Goal: Task Accomplishment & Management: Complete application form

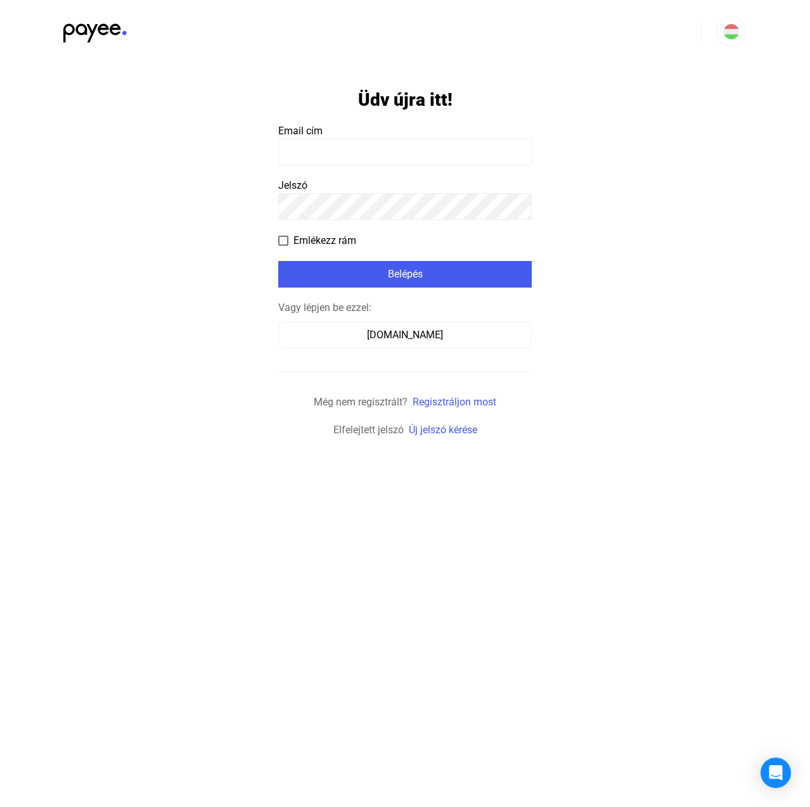
click at [385, 152] on input at bounding box center [404, 152] width 253 height 27
paste input "**********"
type input "**********"
click at [429, 276] on div "Belépés" at bounding box center [405, 274] width 246 height 15
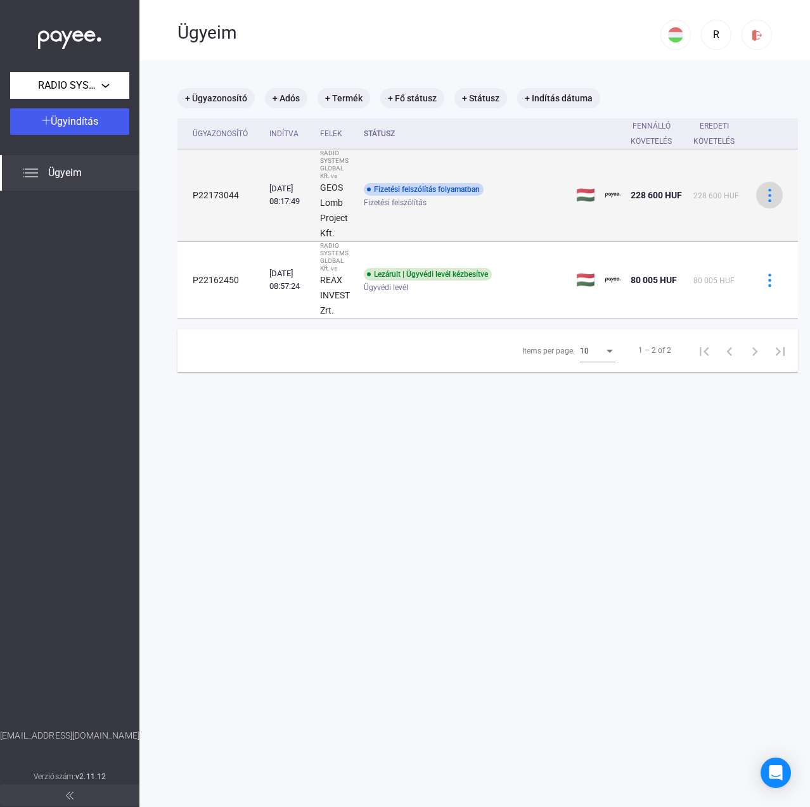
click at [767, 195] on img at bounding box center [769, 195] width 13 height 13
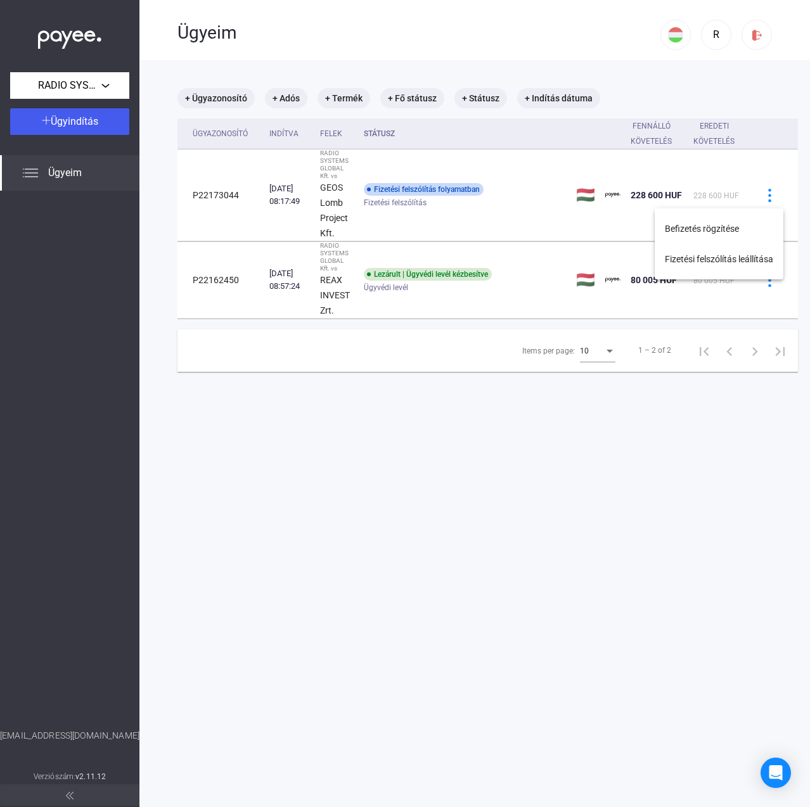
click at [221, 192] on div at bounding box center [405, 403] width 810 height 807
click at [221, 192] on td "P22173044" at bounding box center [220, 196] width 87 height 92
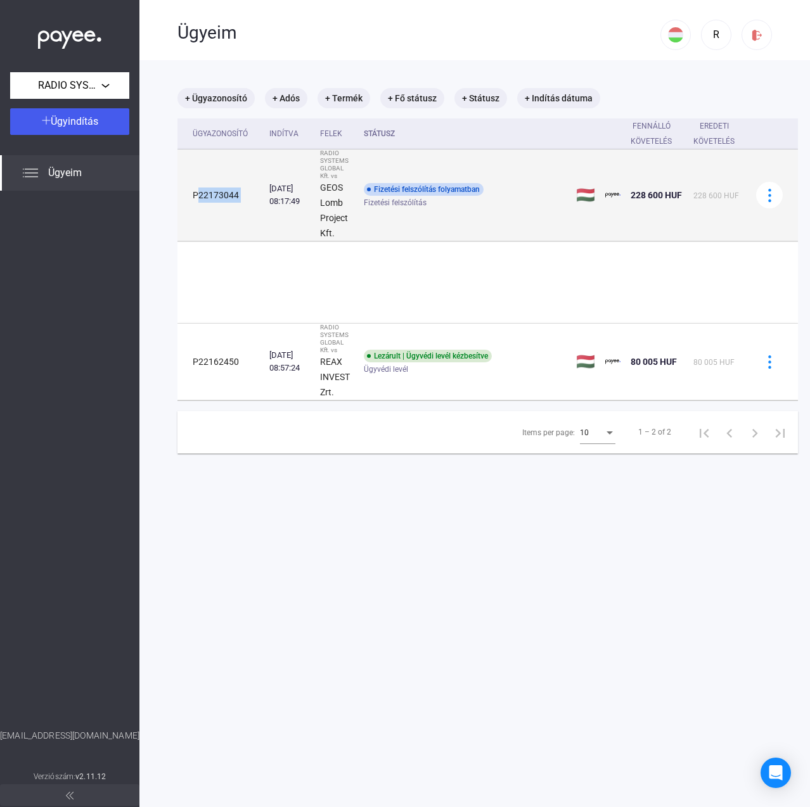
drag, startPoint x: 221, startPoint y: 192, endPoint x: 246, endPoint y: 192, distance: 24.7
click at [221, 192] on td "P22173044" at bounding box center [220, 196] width 87 height 92
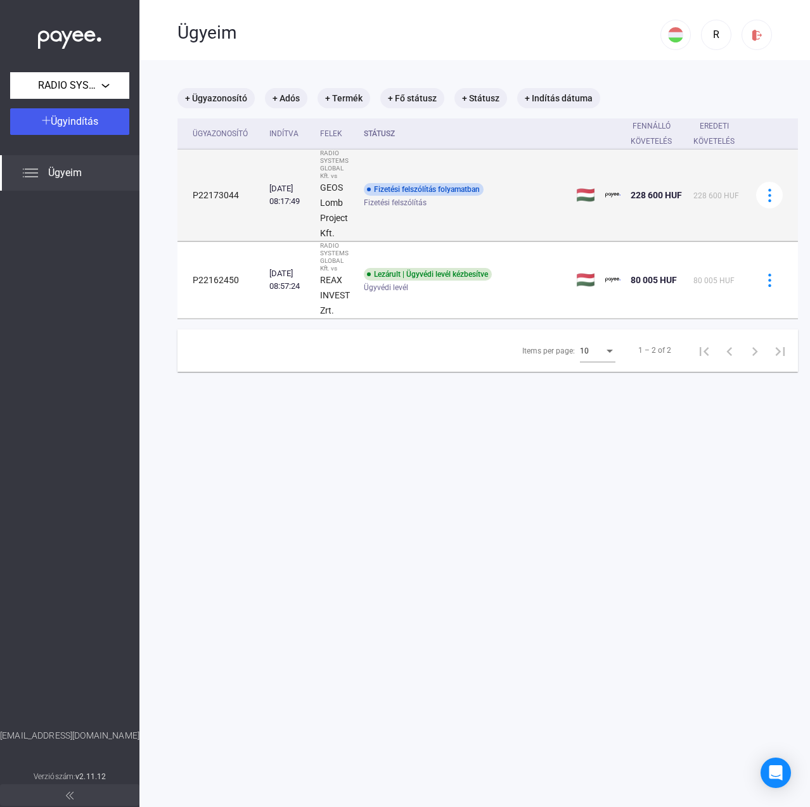
click at [347, 174] on div "RADIO SYSTEMS GLOBAL Kft. vs" at bounding box center [337, 165] width 34 height 30
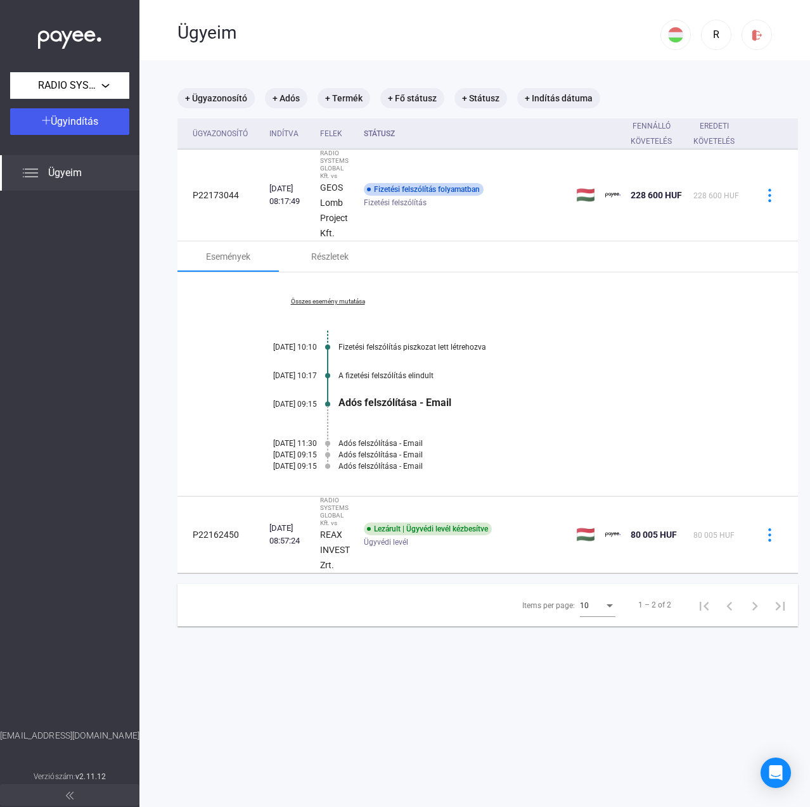
click at [383, 466] on div "Adós felszólítása - Email" at bounding box center [536, 466] width 396 height 9
click at [395, 402] on div "Adós felszólítása - Email" at bounding box center [536, 403] width 396 height 12
click at [395, 375] on div "A fizetési felszólítás elindult" at bounding box center [536, 375] width 396 height 9
click at [359, 303] on link "Összes esemény mutatása" at bounding box center [328, 302] width 174 height 8
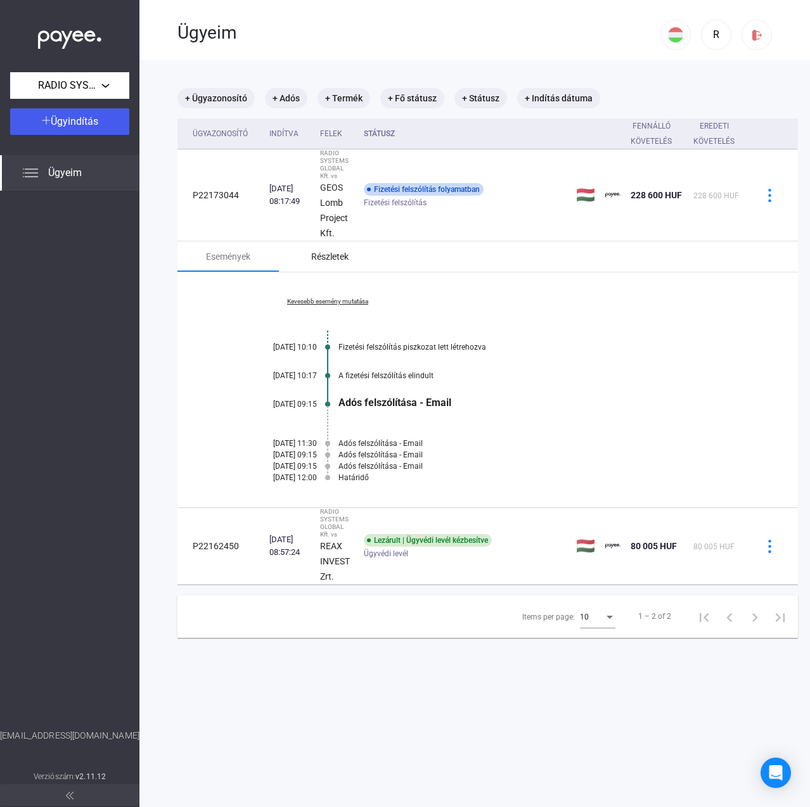
drag, startPoint x: 328, startPoint y: 243, endPoint x: 328, endPoint y: 253, distance: 10.1
click at [328, 243] on div "Részletek" at bounding box center [329, 256] width 101 height 30
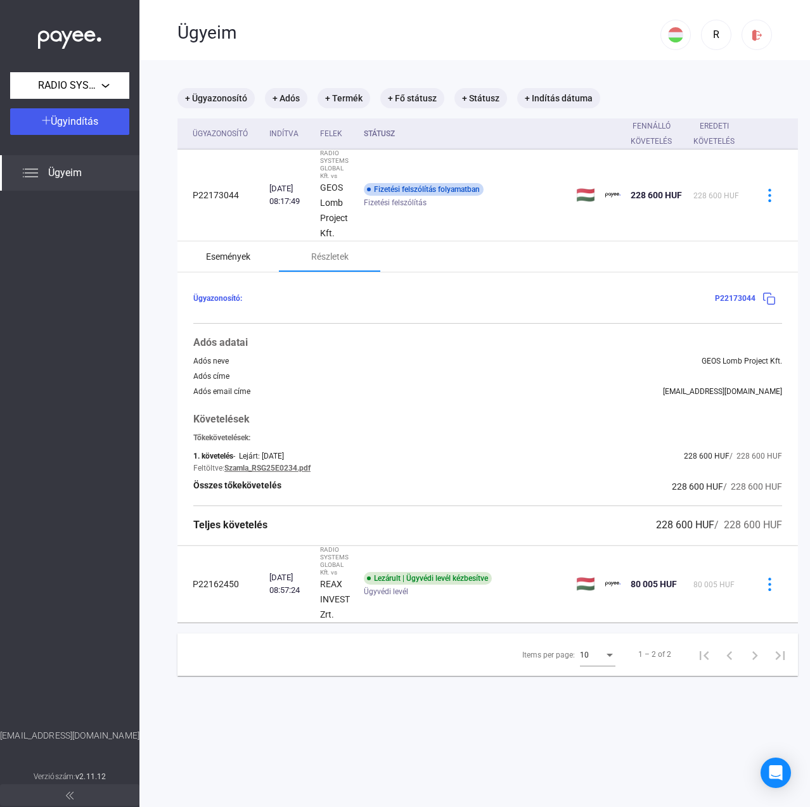
click at [237, 259] on div "Események" at bounding box center [228, 256] width 44 height 15
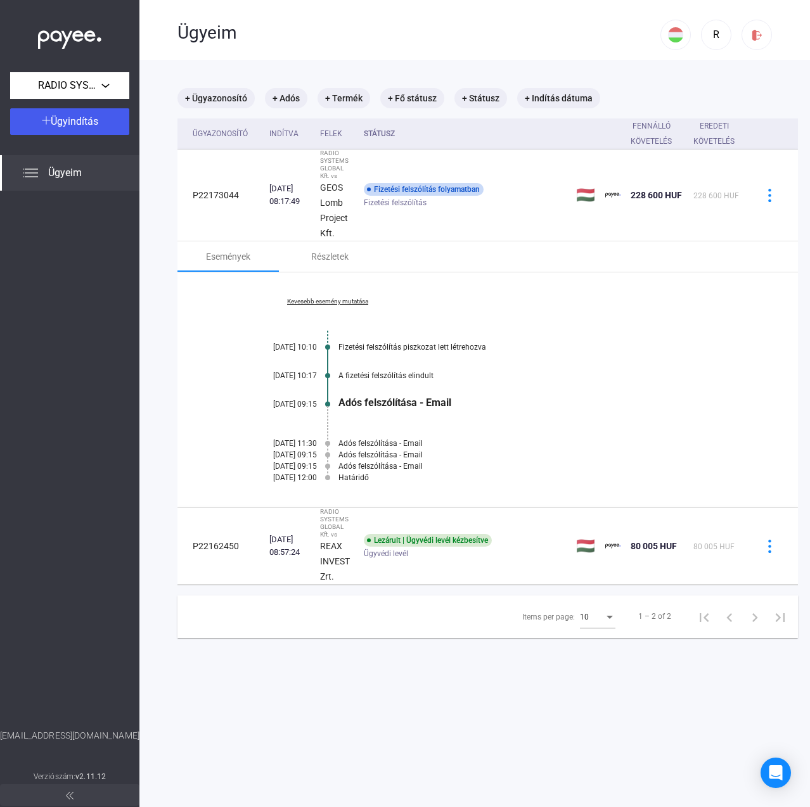
click at [337, 300] on link "Kevesebb esemény mutatása" at bounding box center [328, 302] width 174 height 8
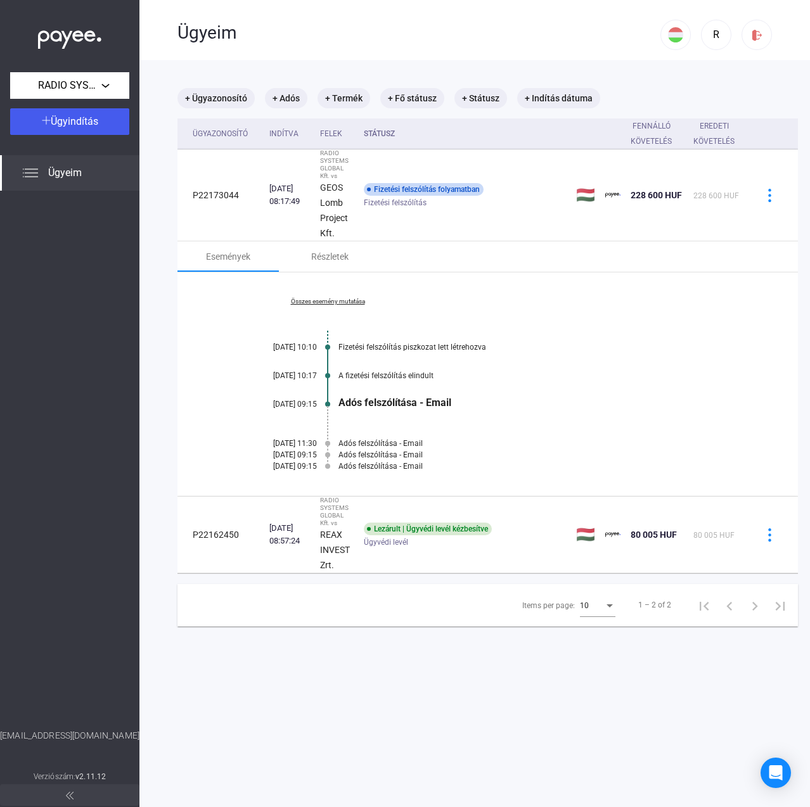
click at [337, 300] on link "Összes esemény mutatása" at bounding box center [328, 302] width 174 height 8
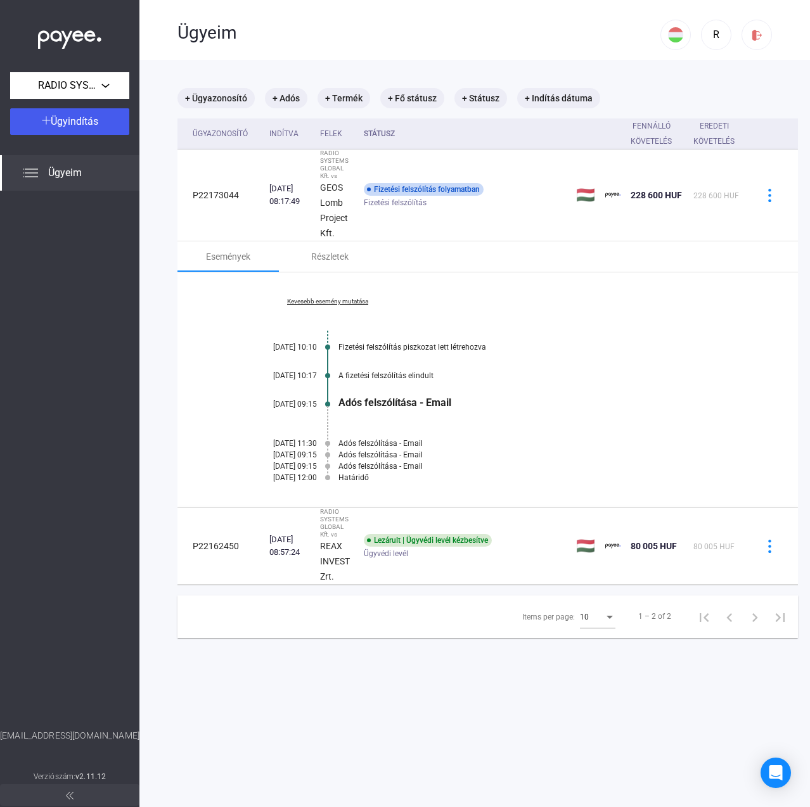
click at [337, 300] on link "Kevesebb esemény mutatása" at bounding box center [328, 302] width 174 height 8
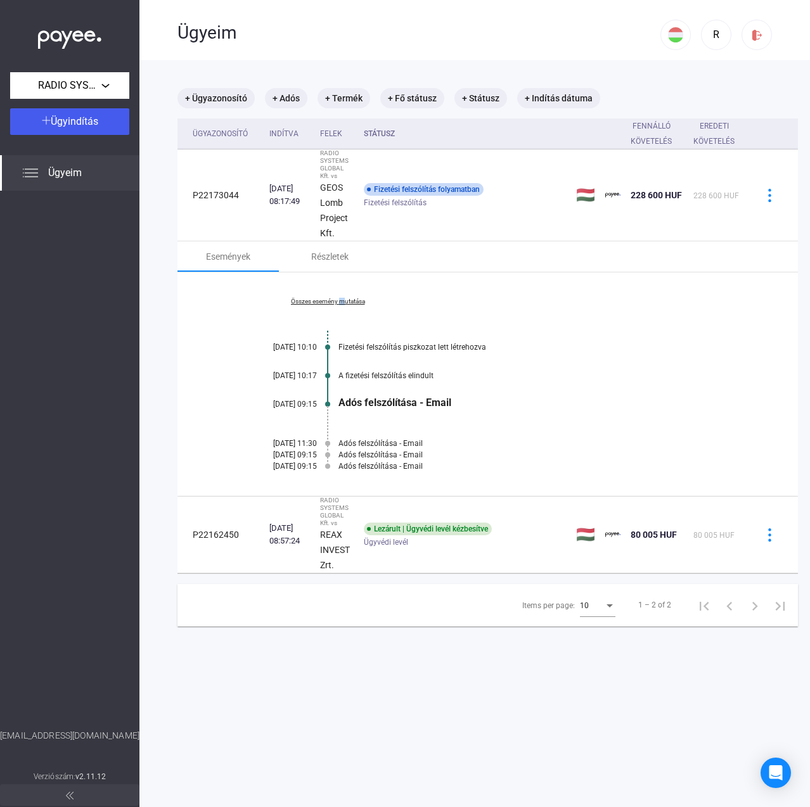
click at [337, 300] on link "Összes esemény mutatása" at bounding box center [328, 302] width 174 height 8
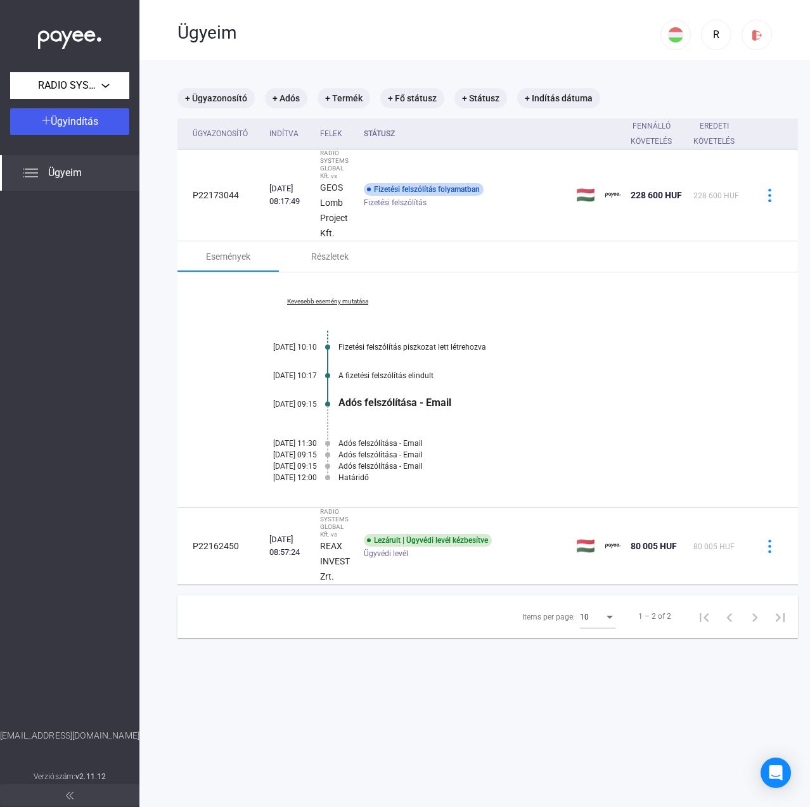
click at [87, 147] on div "RADIO SYSTEMS GLOBAL Kft. Ügyindítás Ügyeim [EMAIL_ADDRESS][DOMAIN_NAME] Verzió…" at bounding box center [69, 403] width 139 height 807
click at [79, 172] on span "Ügyeim" at bounding box center [65, 172] width 34 height 15
click at [639, 417] on div "Kevesebb esemény mutatása [DATE] 10:10 Fizetési felszólítás piszkozat lett létr…" at bounding box center [487, 389] width 620 height 235
click at [101, 119] on div "Ügyindítás" at bounding box center [69, 121] width 111 height 15
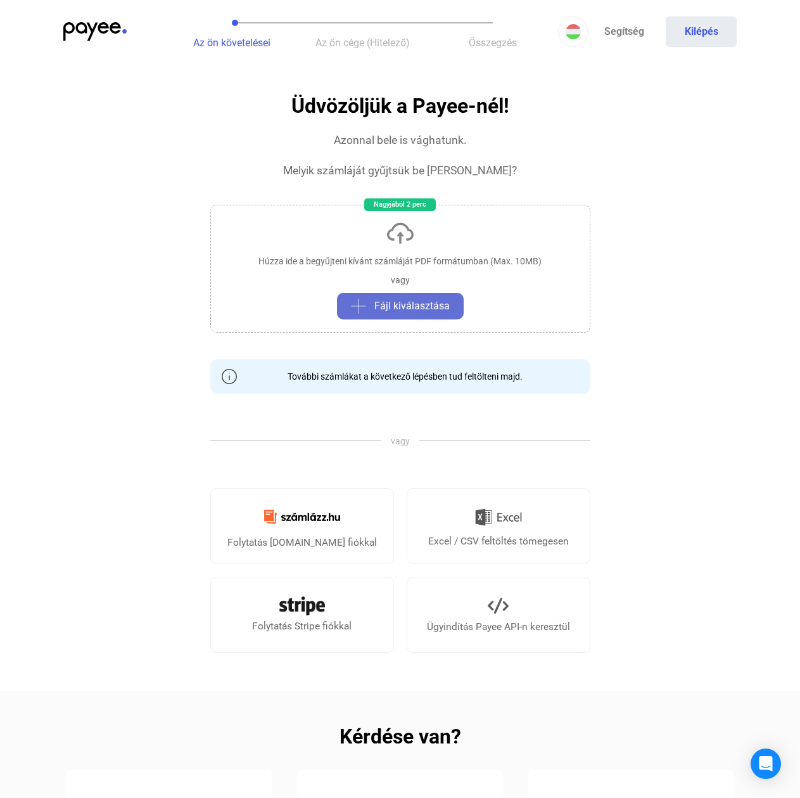
click at [407, 303] on span "Fájl kiválasztása" at bounding box center [411, 305] width 75 height 15
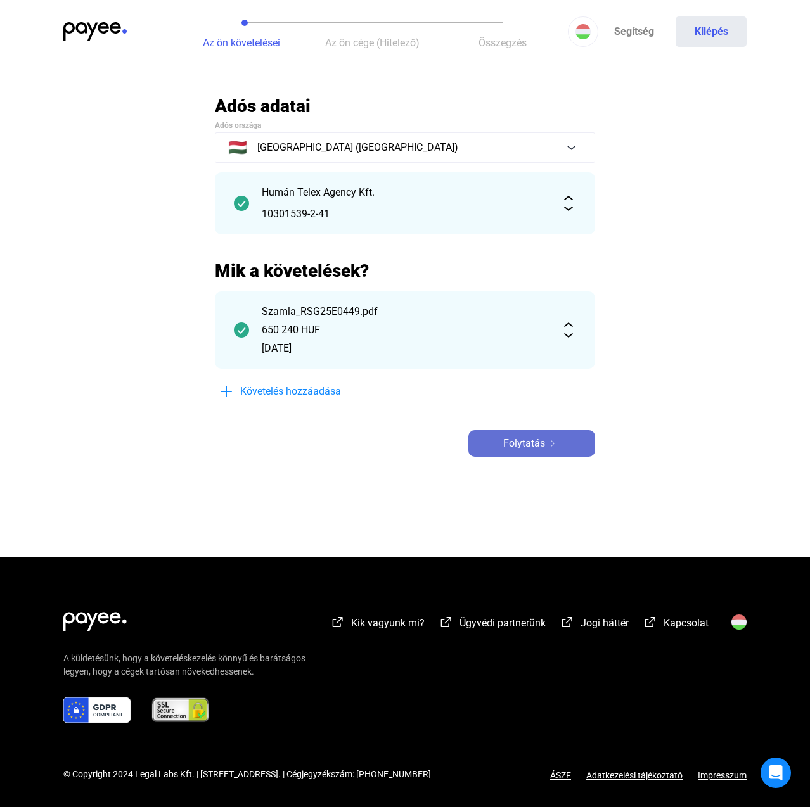
click at [503, 451] on button "Folytatás" at bounding box center [531, 443] width 127 height 27
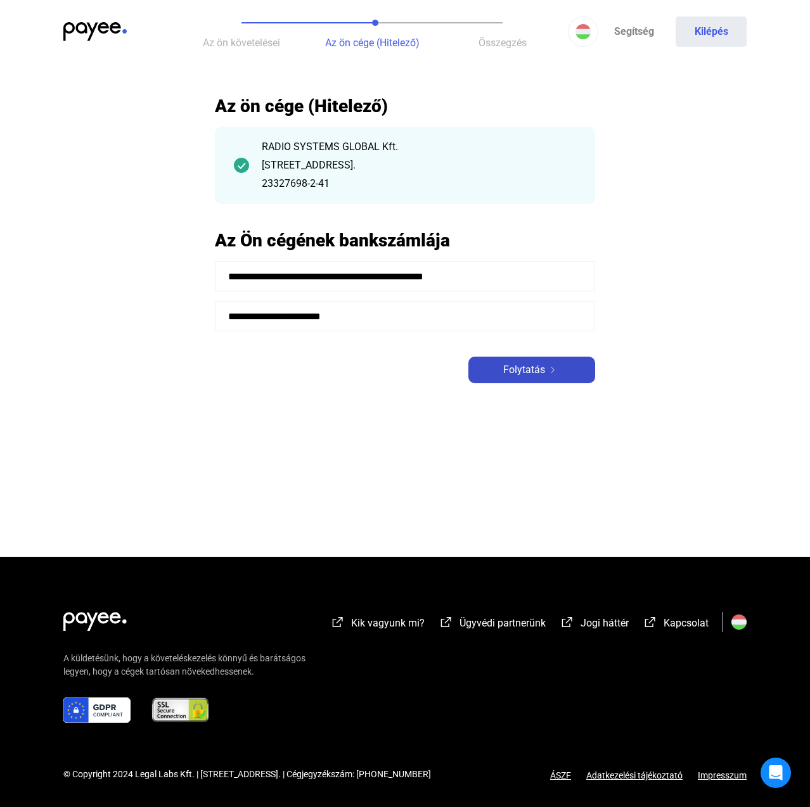
click at [492, 365] on div "Folytatás" at bounding box center [531, 369] width 119 height 15
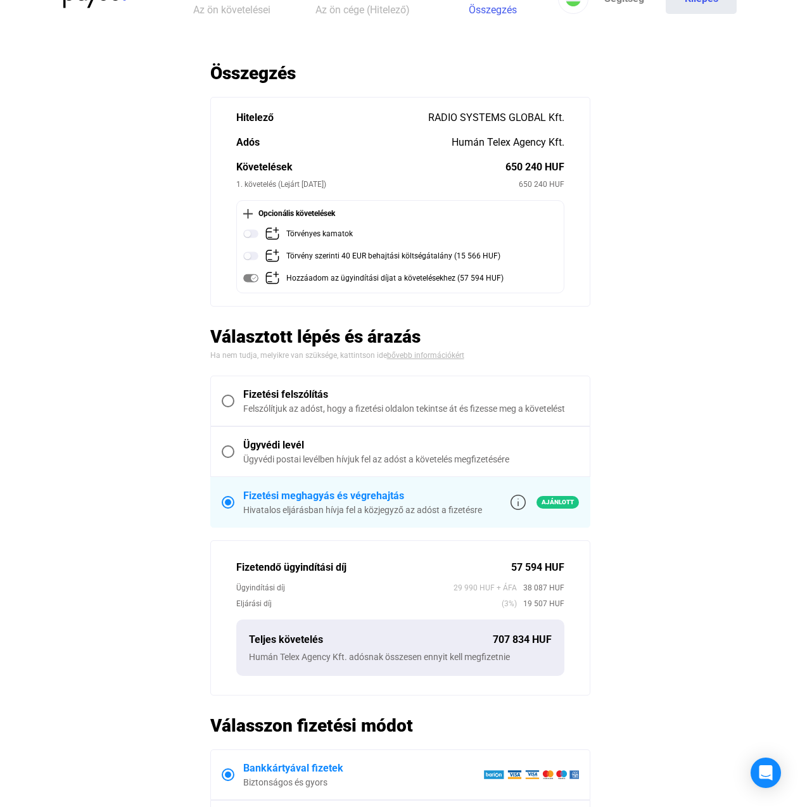
scroll to position [63, 0]
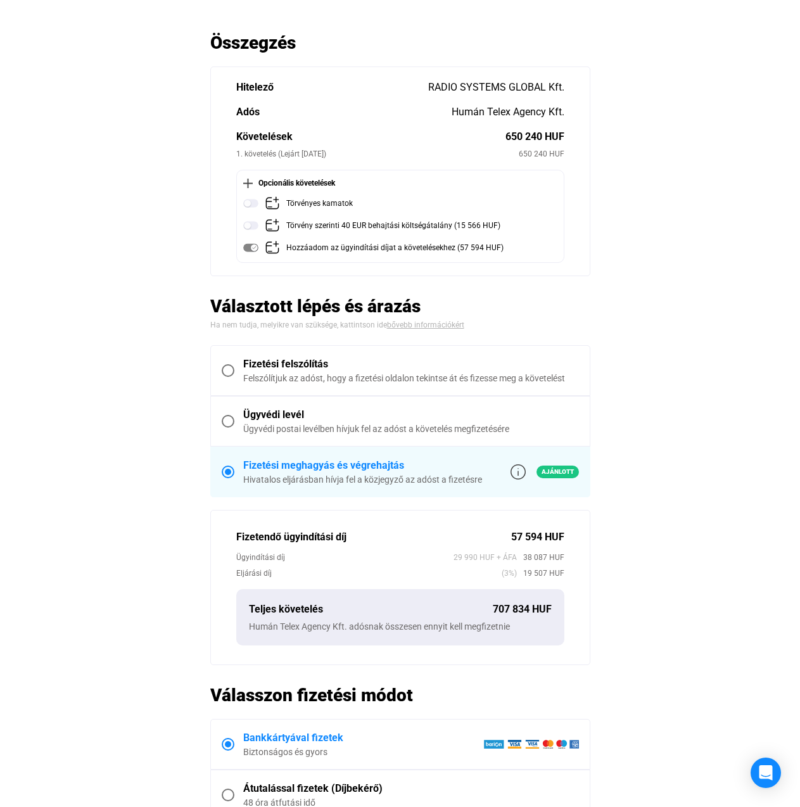
click at [320, 369] on div "Fizetési felszólítás" at bounding box center [411, 364] width 336 height 15
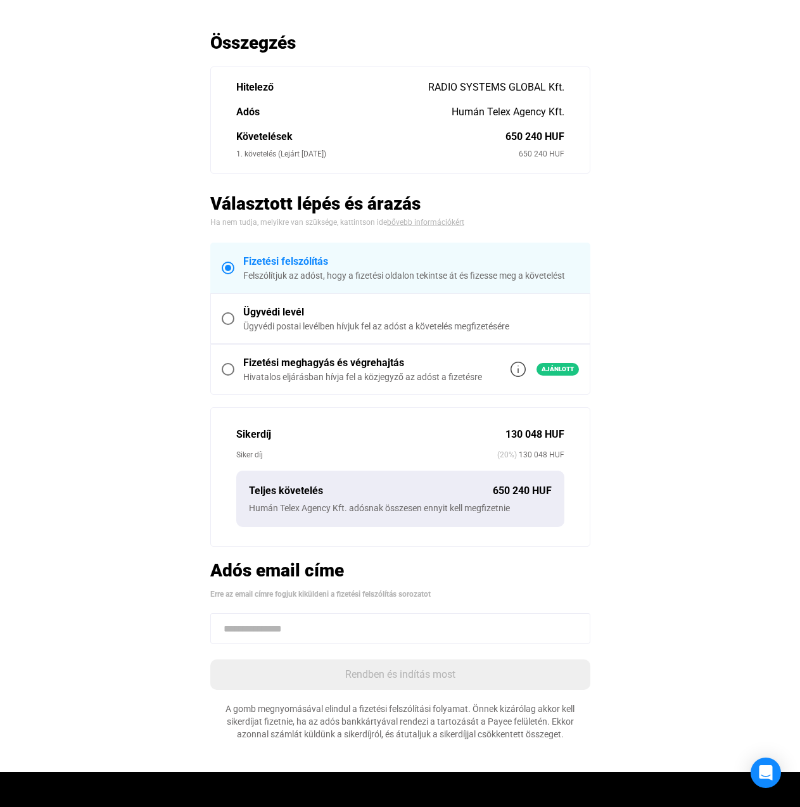
drag, startPoint x: 489, startPoint y: 459, endPoint x: 527, endPoint y: 452, distance: 38.5
click at [527, 452] on div "Siker díj (20%) 130 048 HUF" at bounding box center [400, 455] width 328 height 13
click at [527, 452] on span "130 048 HUF" at bounding box center [541, 455] width 48 height 13
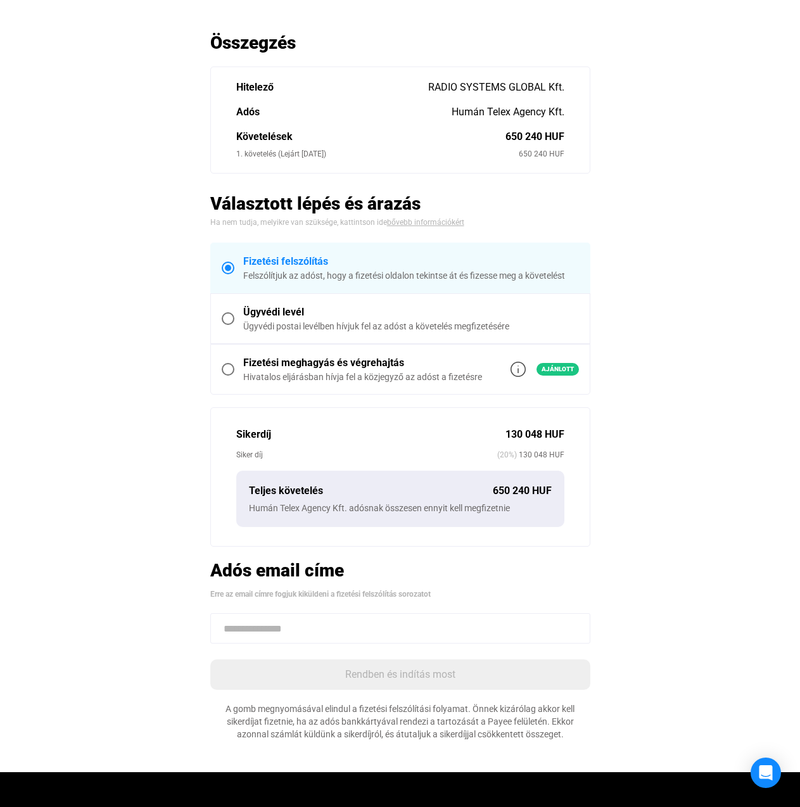
click at [527, 452] on span "130 048 HUF" at bounding box center [541, 455] width 48 height 13
click at [527, 454] on span "130 048 HUF" at bounding box center [541, 455] width 48 height 13
click at [267, 315] on div "Ügyvédi levél" at bounding box center [411, 312] width 336 height 15
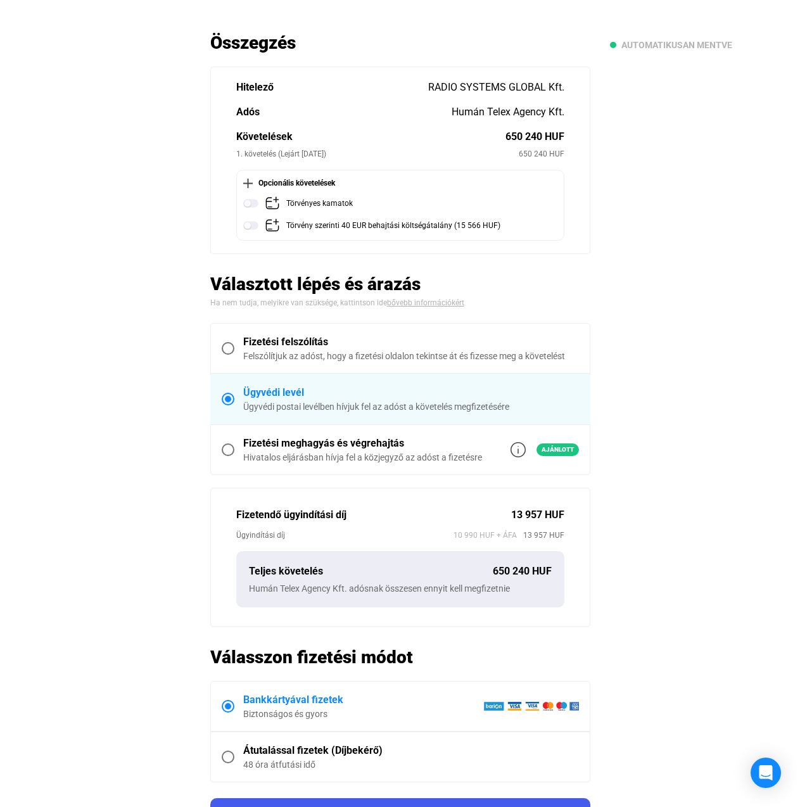
click at [451, 533] on div "Ügyindítási díj" at bounding box center [344, 535] width 217 height 13
click at [238, 347] on span "Fizetési felszólítás Felszólítjuk az adóst, hogy a fizetési oldalon tekintse át…" at bounding box center [406, 348] width 345 height 28
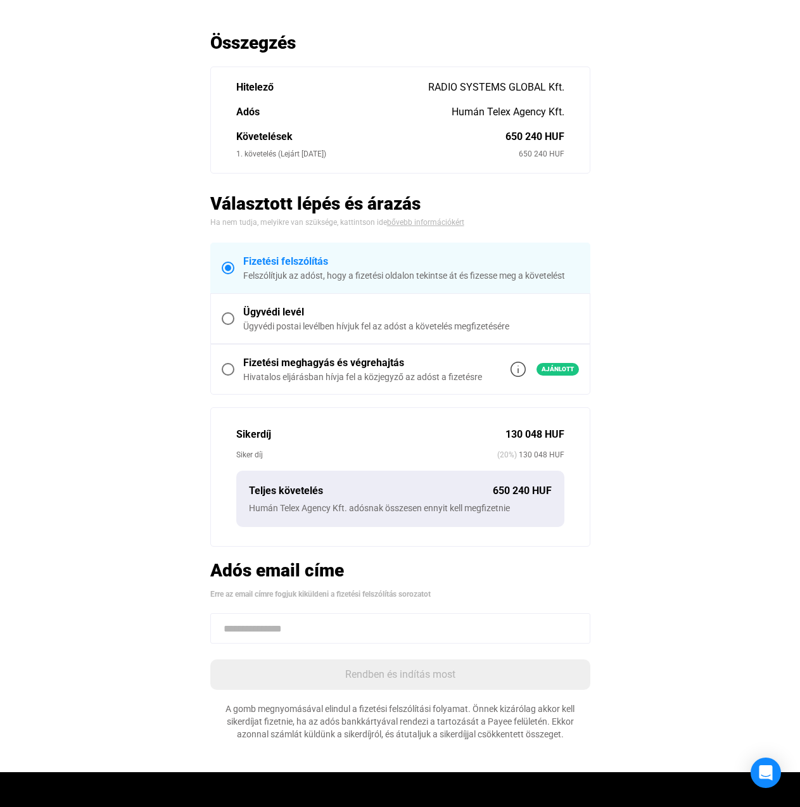
drag, startPoint x: 492, startPoint y: 450, endPoint x: 625, endPoint y: 463, distance: 133.6
click at [625, 463] on main "Automatikusan mentve Összegzés Hitelező RADIO SYSTEMS GLOBAL Kft. Adós Humán Te…" at bounding box center [400, 402] width 800 height 741
click at [696, 462] on main "Automatikusan mentve Összegzés Hitelező RADIO SYSTEMS GLOBAL Kft. Adós Humán Te…" at bounding box center [400, 402] width 800 height 741
click at [551, 452] on span "130 048 HUF" at bounding box center [541, 455] width 48 height 13
drag, startPoint x: 565, startPoint y: 454, endPoint x: 497, endPoint y: 421, distance: 75.9
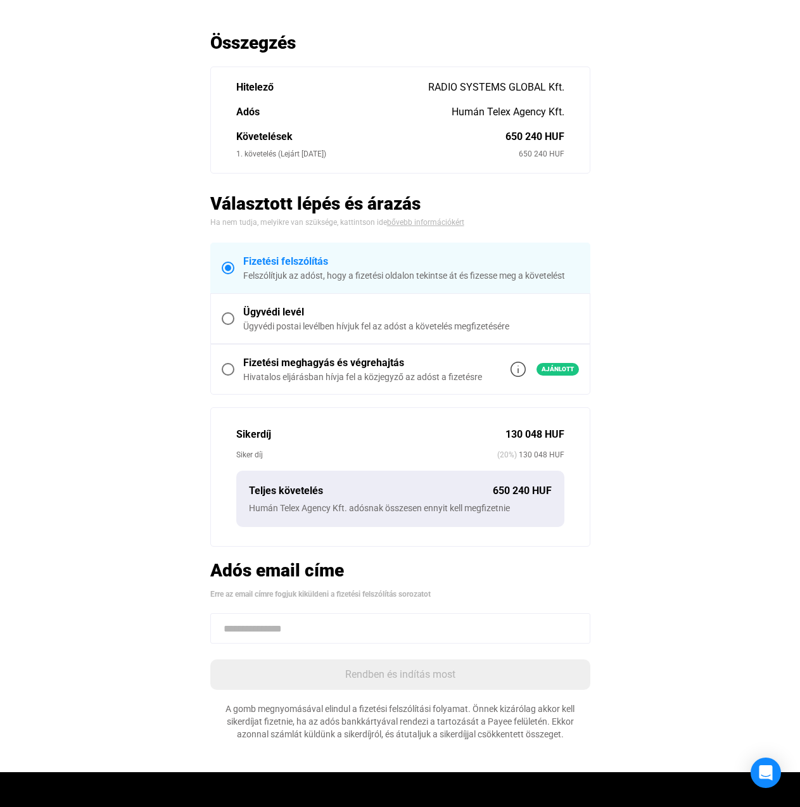
click at [497, 421] on div "Sikerdíj 130 048 HUF Siker díj (20%) 130 048 HUF Teljes követelés 650 240 HUF H…" at bounding box center [400, 476] width 380 height 139
click at [347, 368] on div "Fizetési meghagyás és végrehajtás" at bounding box center [362, 362] width 239 height 15
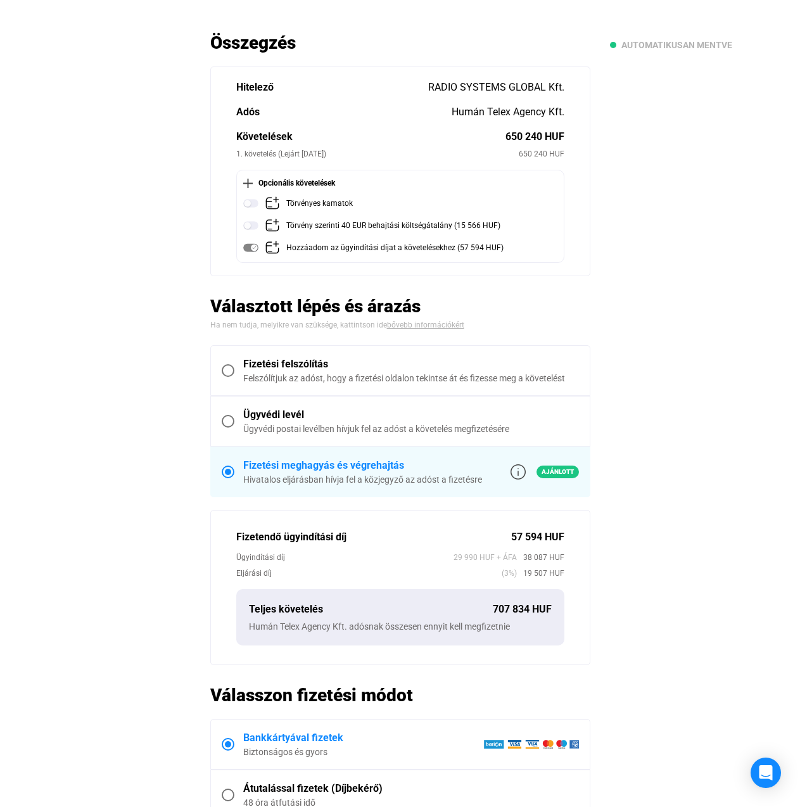
drag, startPoint x: 495, startPoint y: 544, endPoint x: 553, endPoint y: 540, distance: 58.4
click at [553, 540] on div "Fizetendő ügyindítási díj 57 594 HUF" at bounding box center [400, 537] width 328 height 15
click at [314, 361] on div "Fizetési felszólítás" at bounding box center [411, 364] width 336 height 15
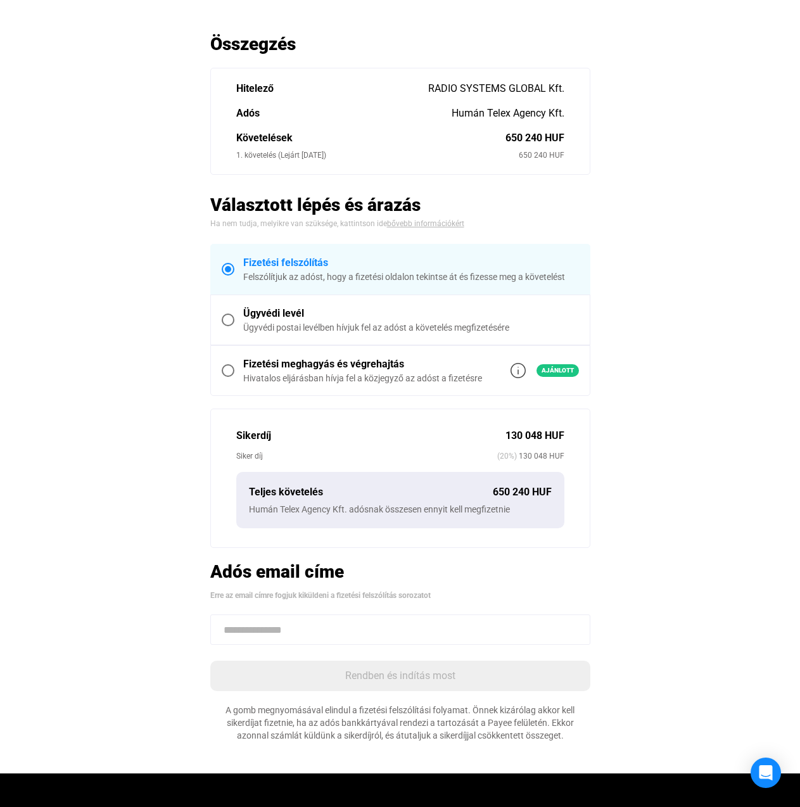
scroll to position [0, 0]
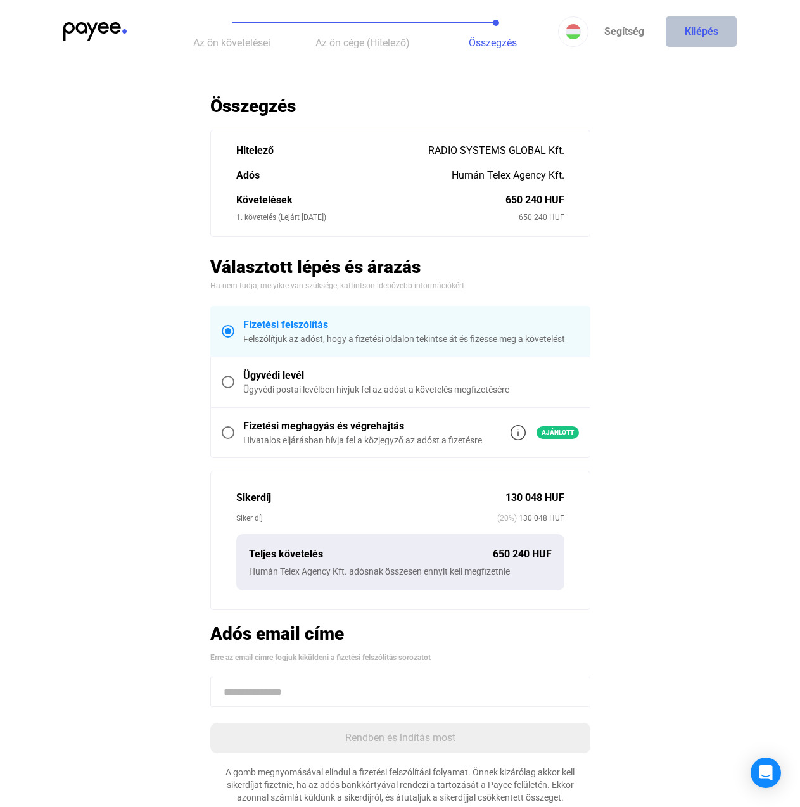
click at [706, 35] on button "Kilépés" at bounding box center [701, 31] width 71 height 30
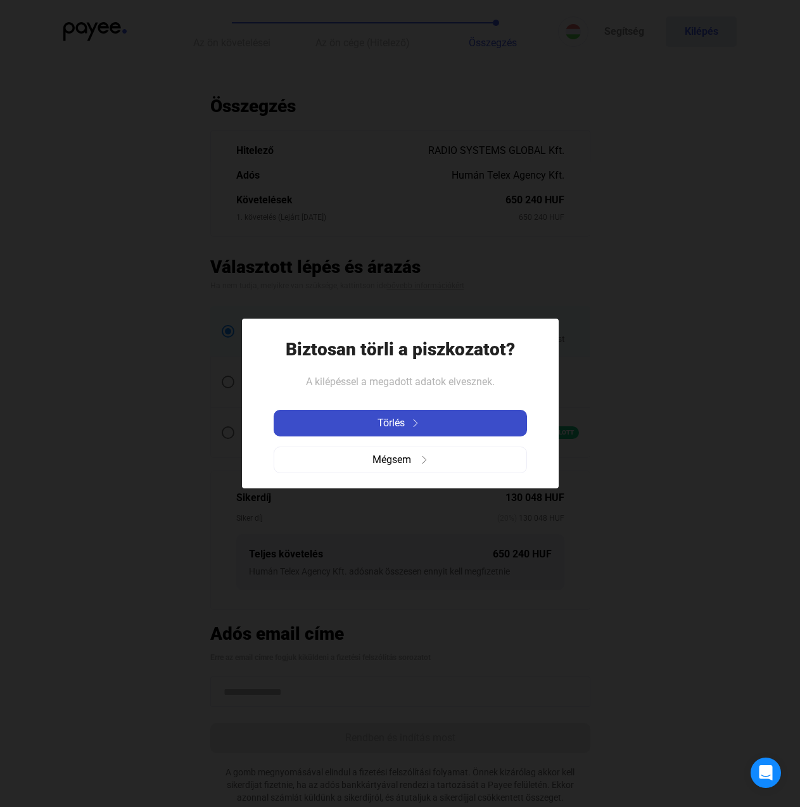
click at [391, 419] on span "Törlés" at bounding box center [391, 423] width 27 height 15
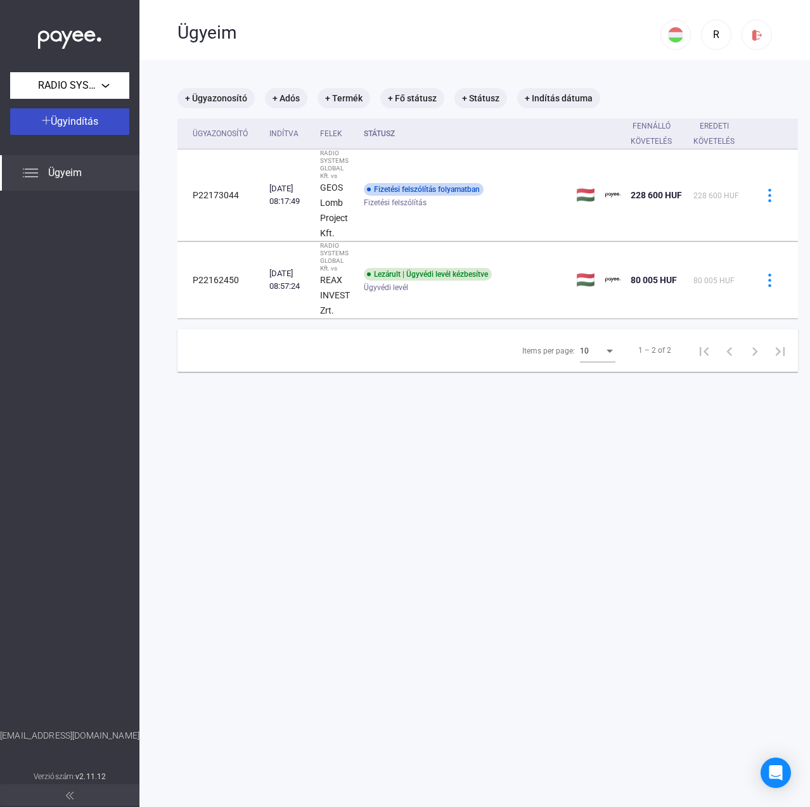
click at [109, 120] on div "Ügyindítás" at bounding box center [69, 121] width 111 height 15
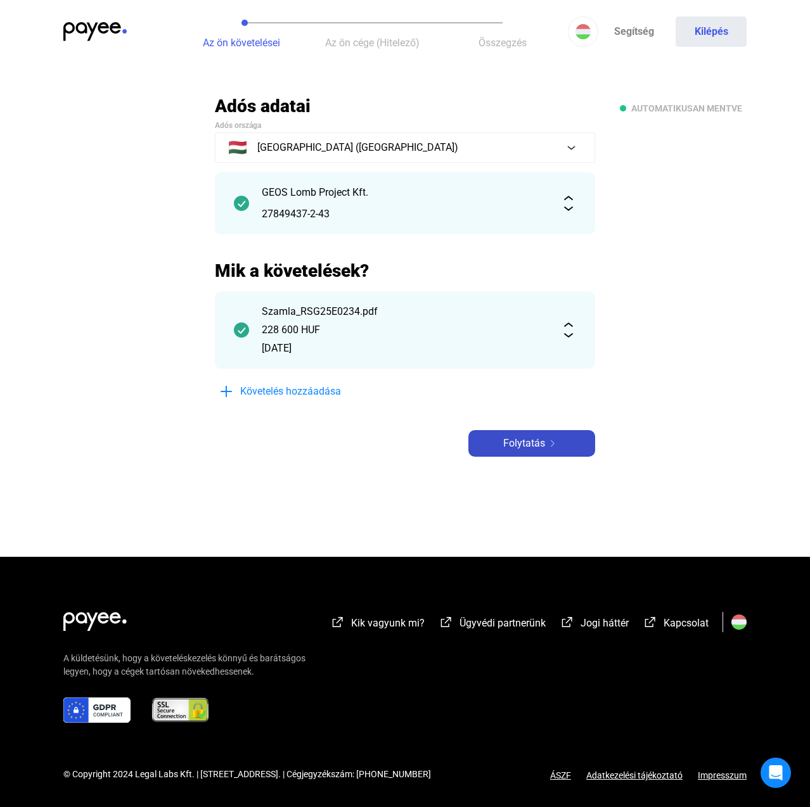
click at [534, 436] on span "Folytatás" at bounding box center [524, 443] width 42 height 15
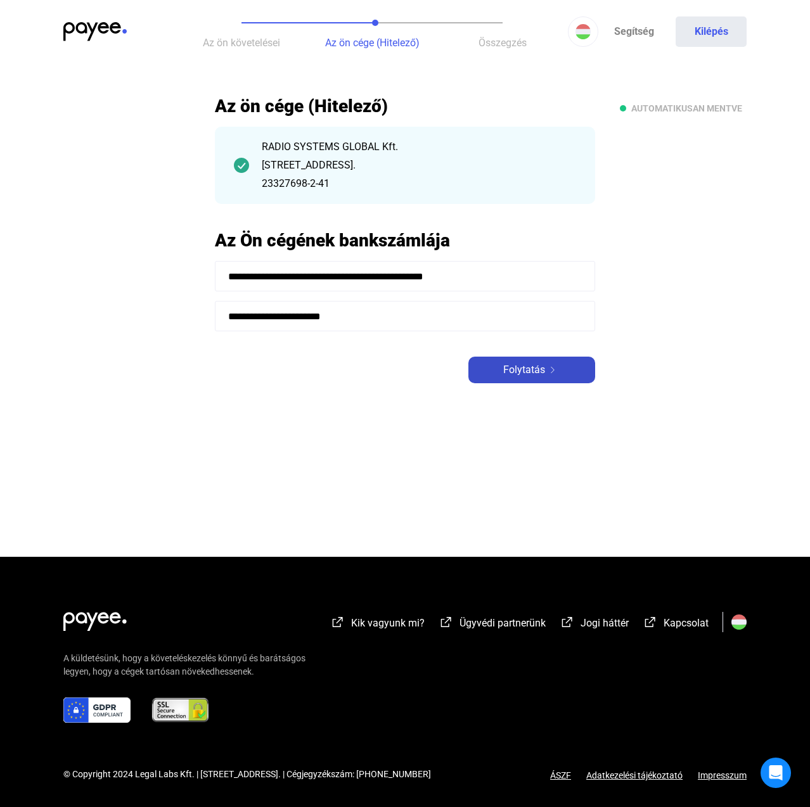
click at [534, 373] on span "Folytatás" at bounding box center [524, 369] width 42 height 15
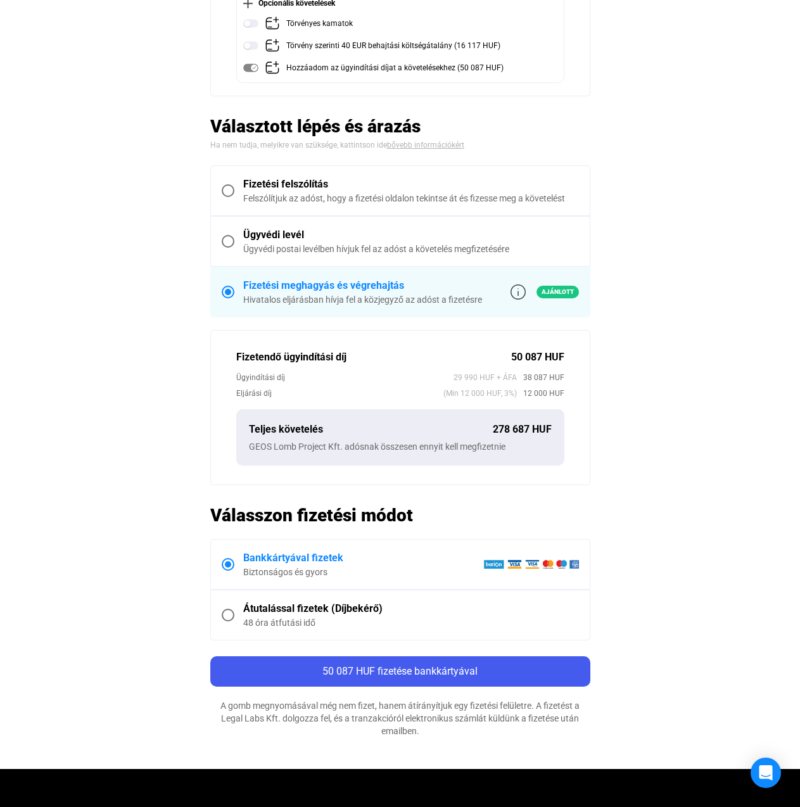
scroll to position [253, 0]
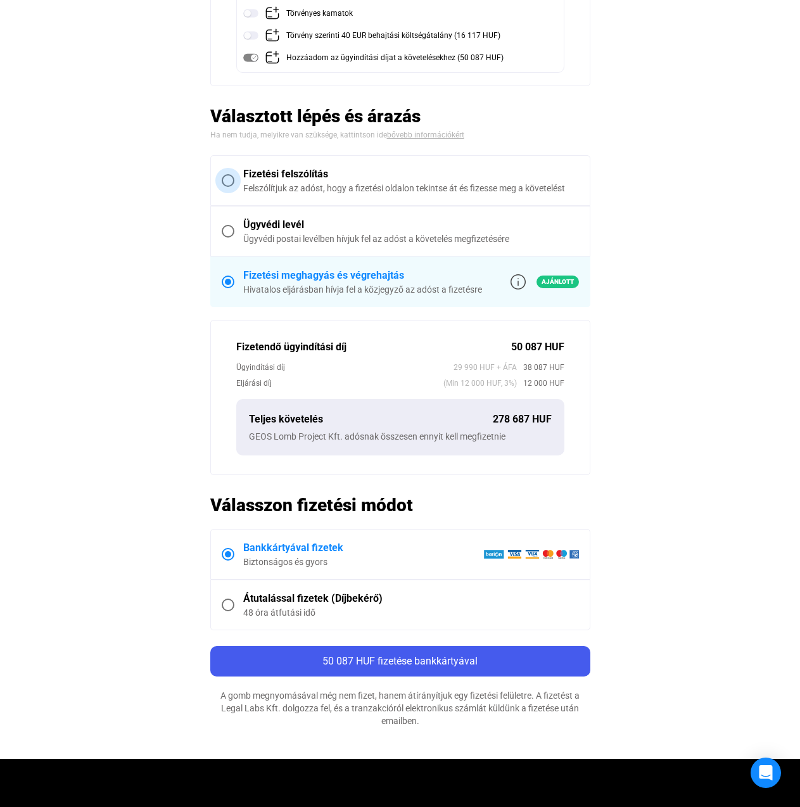
click at [319, 173] on div "Fizetési felszólítás" at bounding box center [411, 174] width 336 height 15
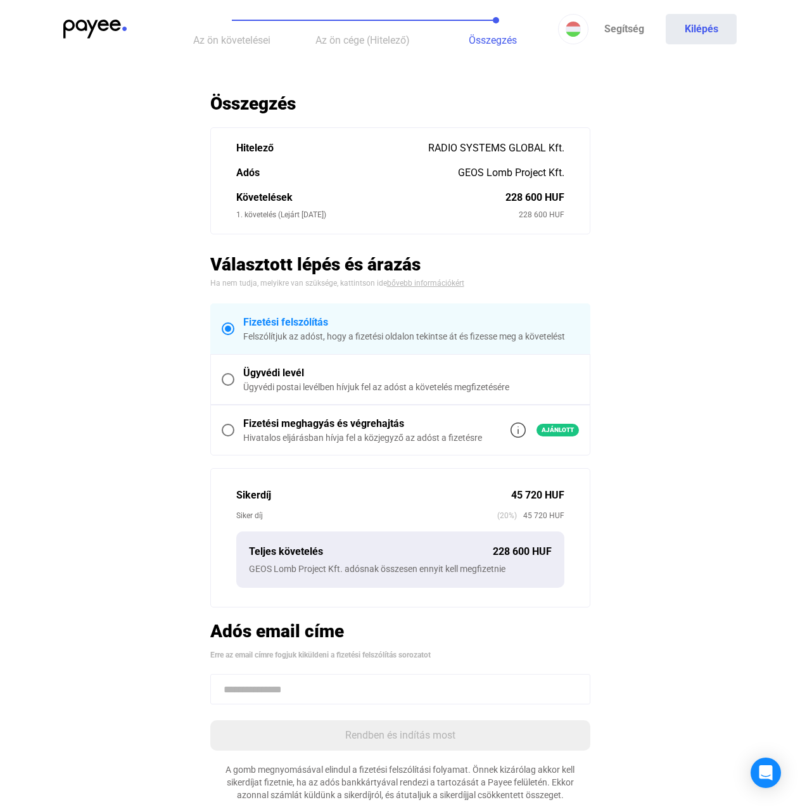
scroll to position [0, 0]
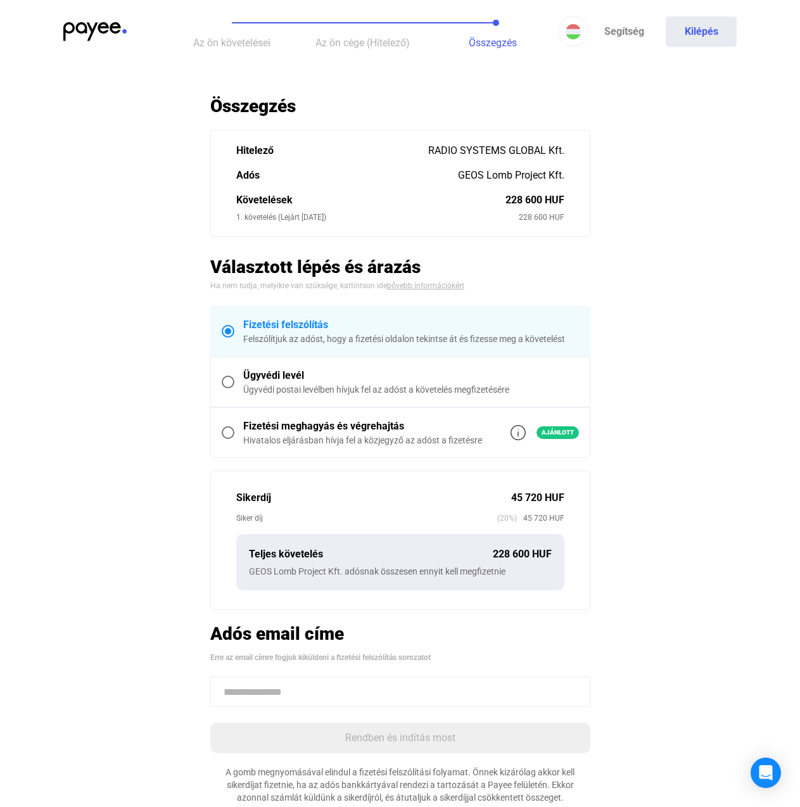
drag, startPoint x: 493, startPoint y: 504, endPoint x: 578, endPoint y: 518, distance: 86.0
click at [578, 518] on div "Sikerdíj 45 720 HUF Siker díj (20%) 45 720 HUF Teljes követelés 228 600 HUF GEO…" at bounding box center [400, 540] width 380 height 139
click at [288, 375] on div "Ügyvédi levél" at bounding box center [411, 375] width 336 height 15
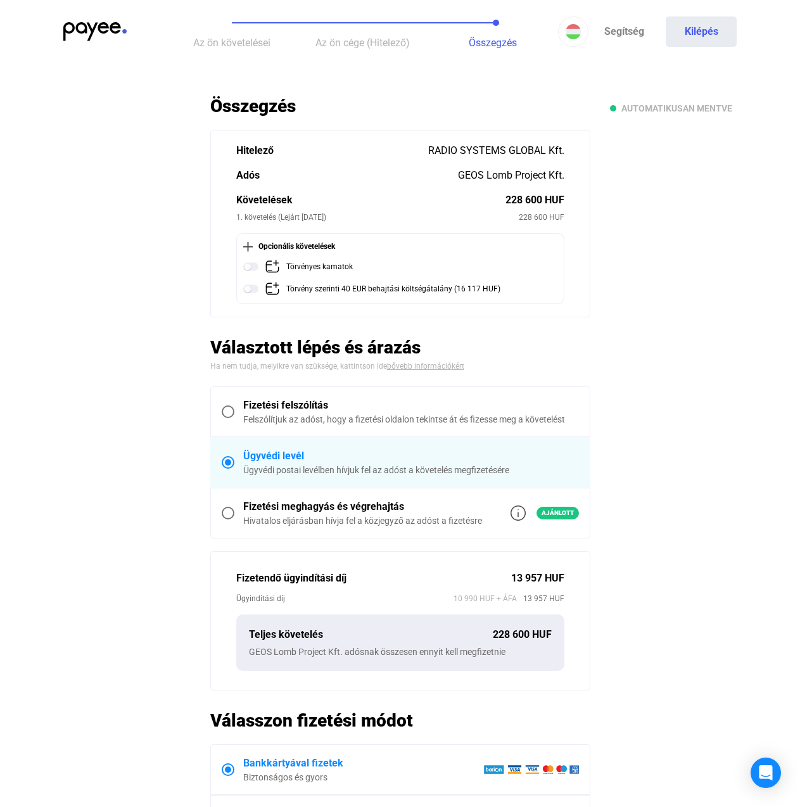
click at [373, 506] on div "Fizetési meghagyás és végrehajtás" at bounding box center [362, 506] width 239 height 15
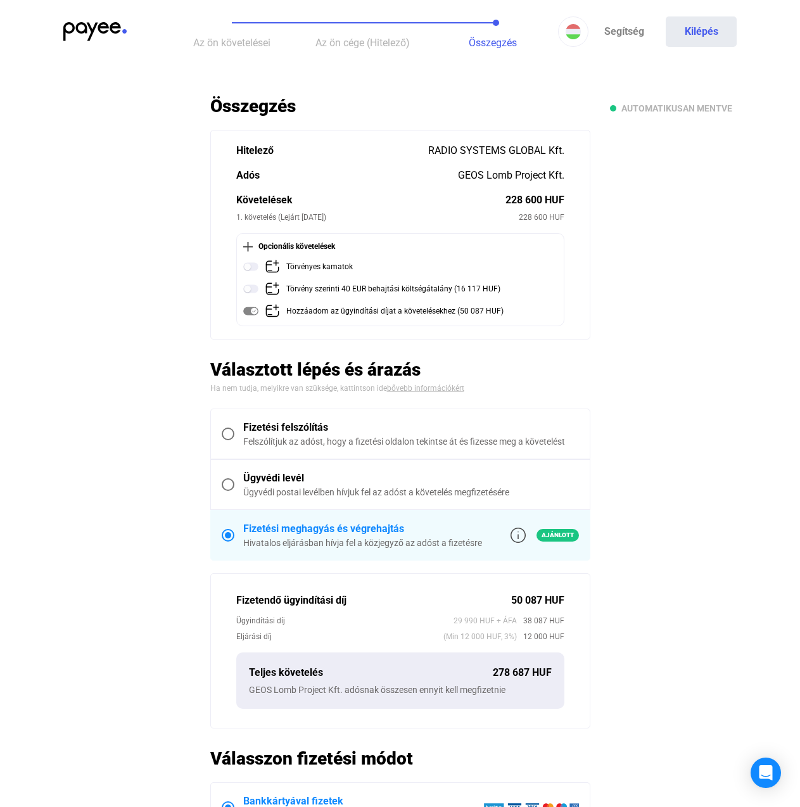
click at [331, 433] on div "Fizetési felszólítás" at bounding box center [411, 427] width 336 height 15
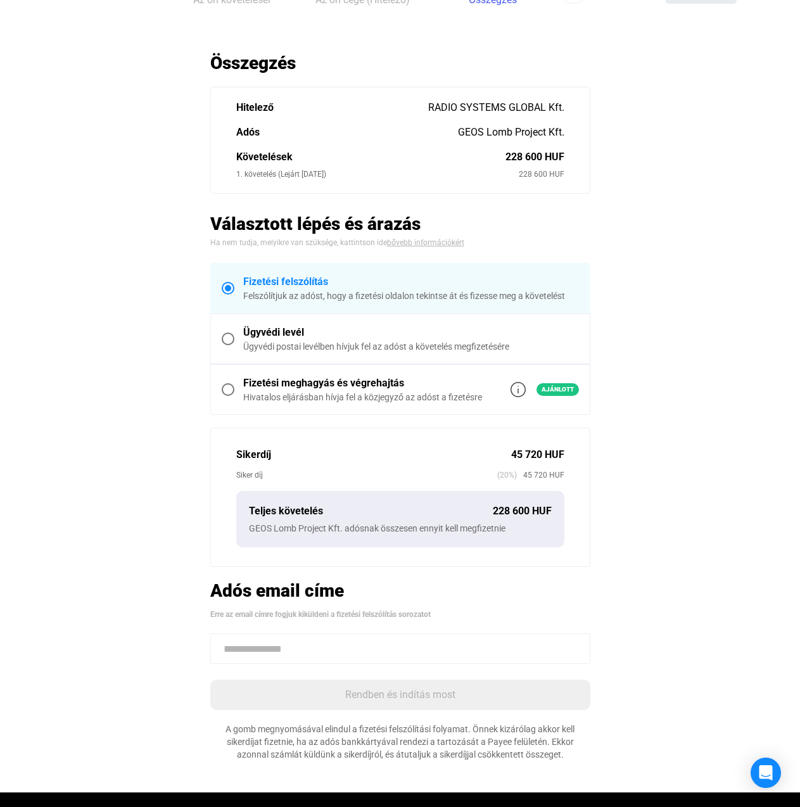
scroll to position [63, 0]
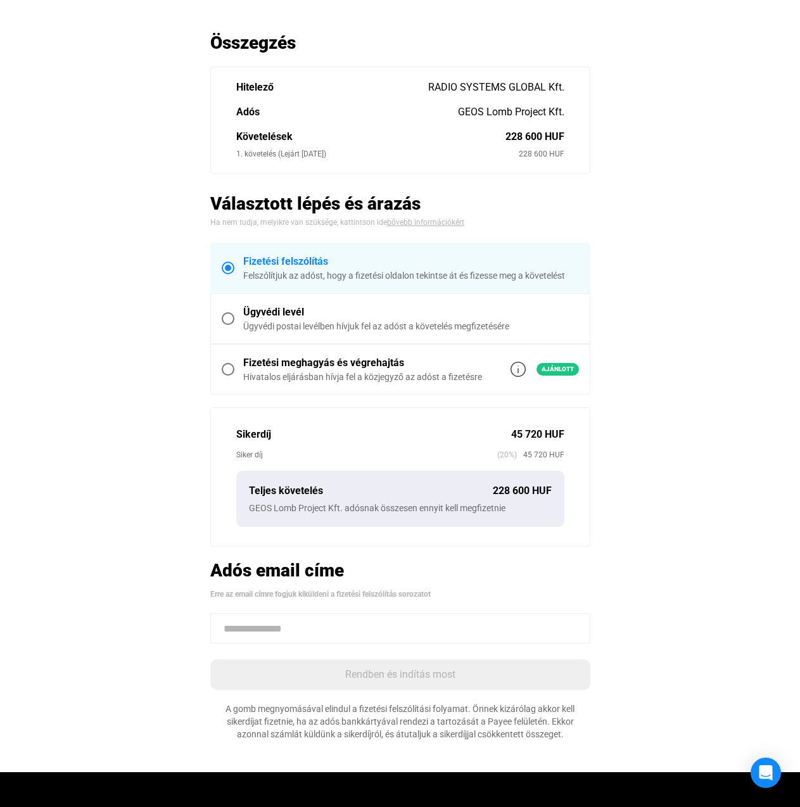
drag, startPoint x: 467, startPoint y: 488, endPoint x: 538, endPoint y: 486, distance: 71.6
click at [538, 486] on div "Teljes követelés 228 600 HUF" at bounding box center [400, 490] width 303 height 15
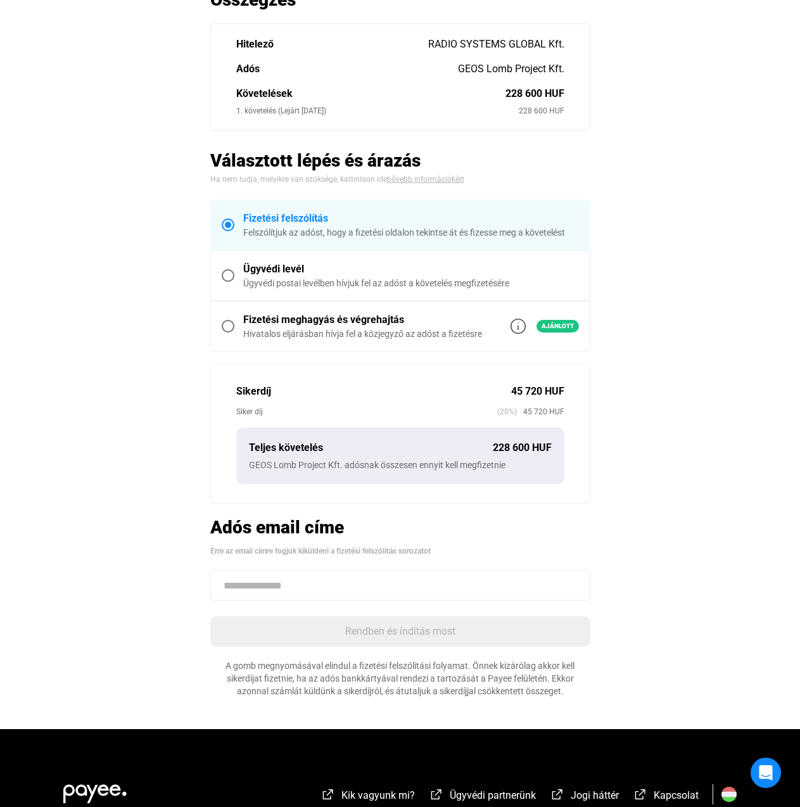
scroll to position [190, 0]
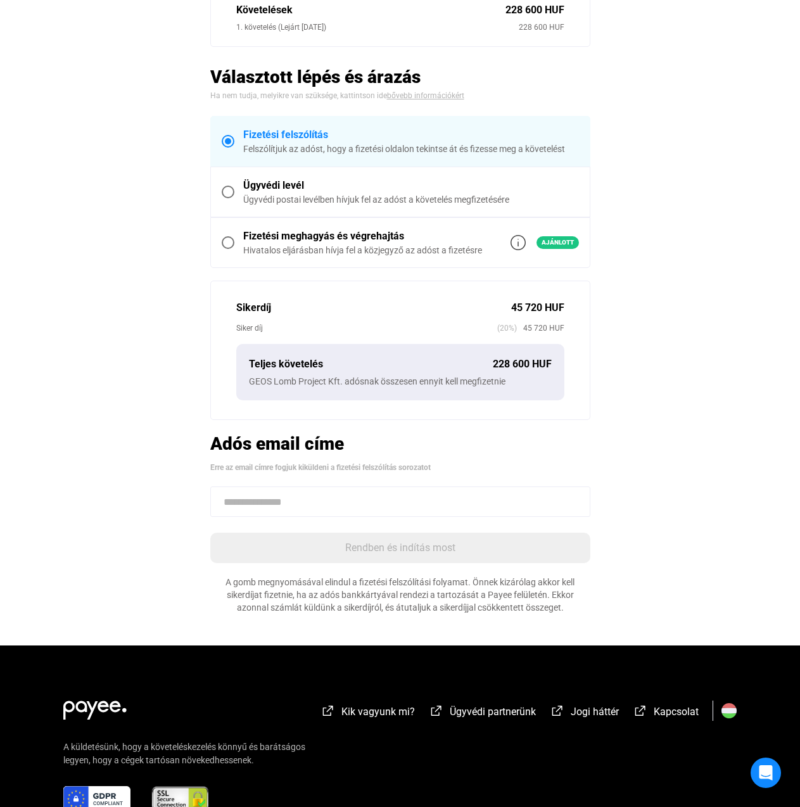
click at [552, 355] on div "Teljes követelés 228 600 HUF GEOS Lomb Project Kft. adósnak összesen ennyit kel…" at bounding box center [400, 372] width 328 height 56
drag, startPoint x: 552, startPoint y: 355, endPoint x: 556, endPoint y: 378, distance: 23.2
click at [556, 378] on div "Teljes követelés 228 600 HUF GEOS Lomb Project Kft. adósnak összesen ennyit kel…" at bounding box center [400, 372] width 328 height 56
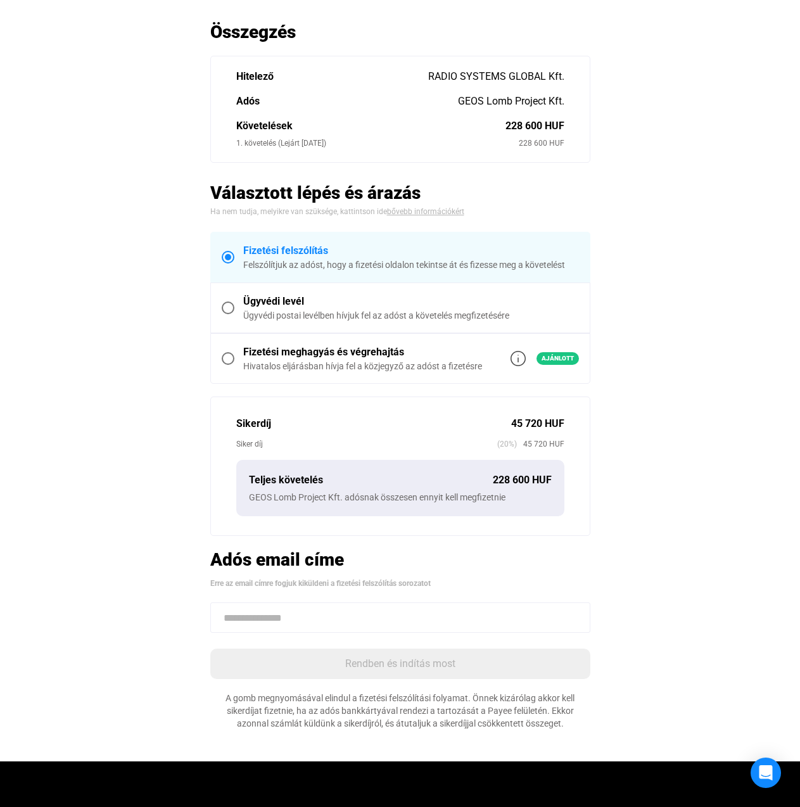
scroll to position [63, 0]
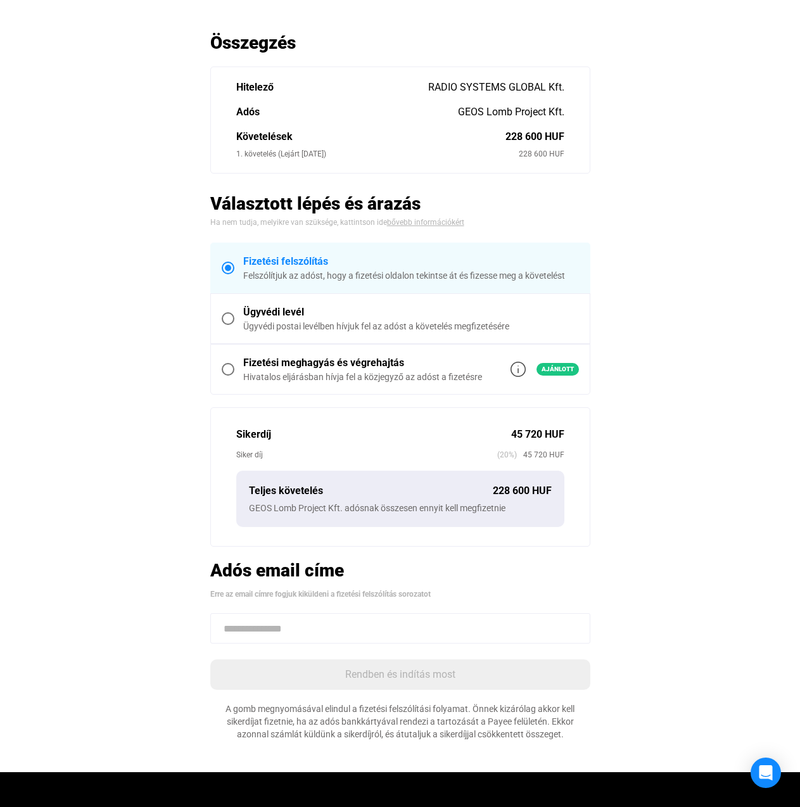
drag, startPoint x: 556, startPoint y: 378, endPoint x: 725, endPoint y: 274, distance: 198.0
click at [725, 274] on main "Automatikusan mentve Összegzés Hitelező RADIO SYSTEMS GLOBAL Kft. Adós GEOS Lom…" at bounding box center [400, 402] width 800 height 741
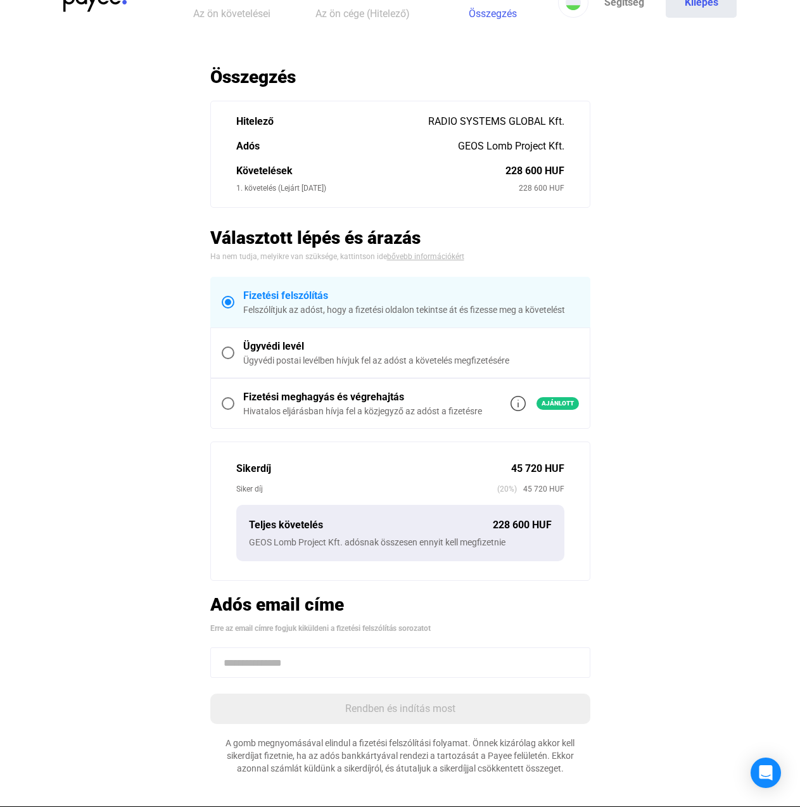
scroll to position [0, 0]
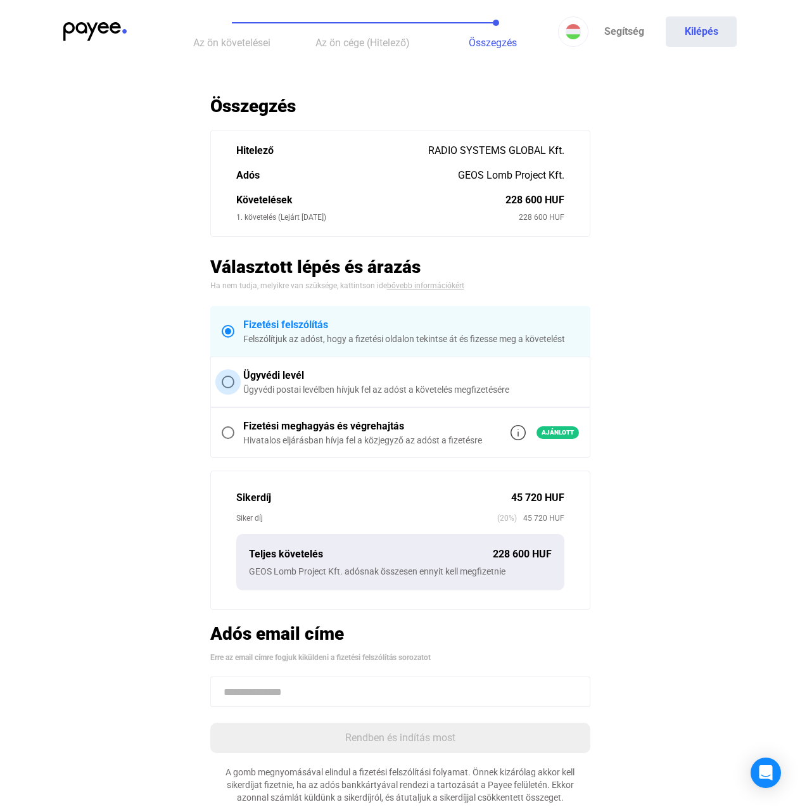
click at [393, 385] on div "Ügyvédi postai levélben hívjuk fel az adóst a követelés megfizetésére" at bounding box center [411, 389] width 336 height 13
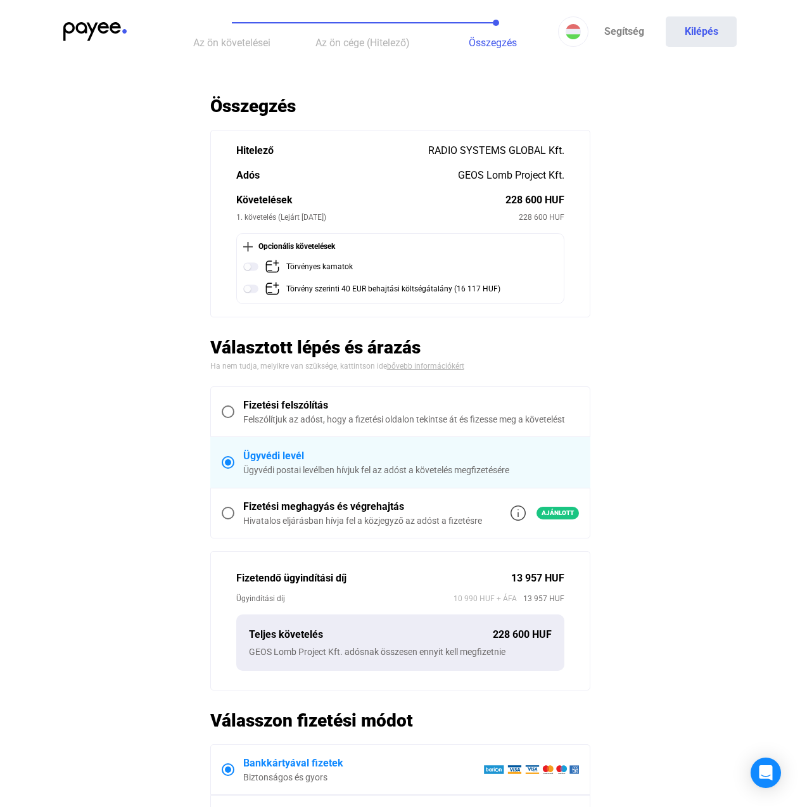
click at [68, 32] on img at bounding box center [94, 31] width 63 height 19
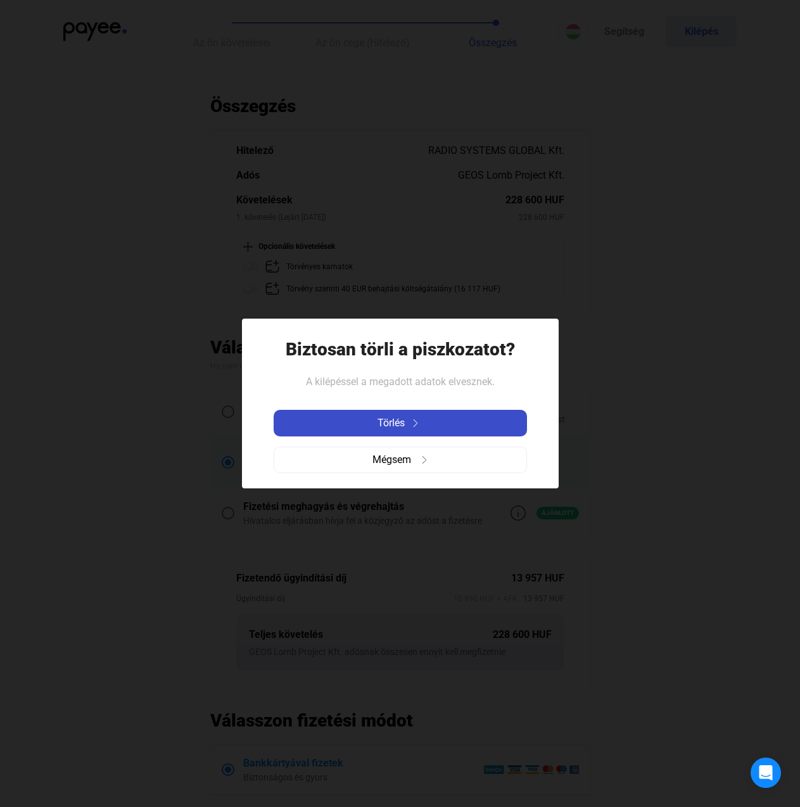
click at [485, 426] on div "Törlés" at bounding box center [400, 423] width 246 height 15
